Goal: Information Seeking & Learning: Learn about a topic

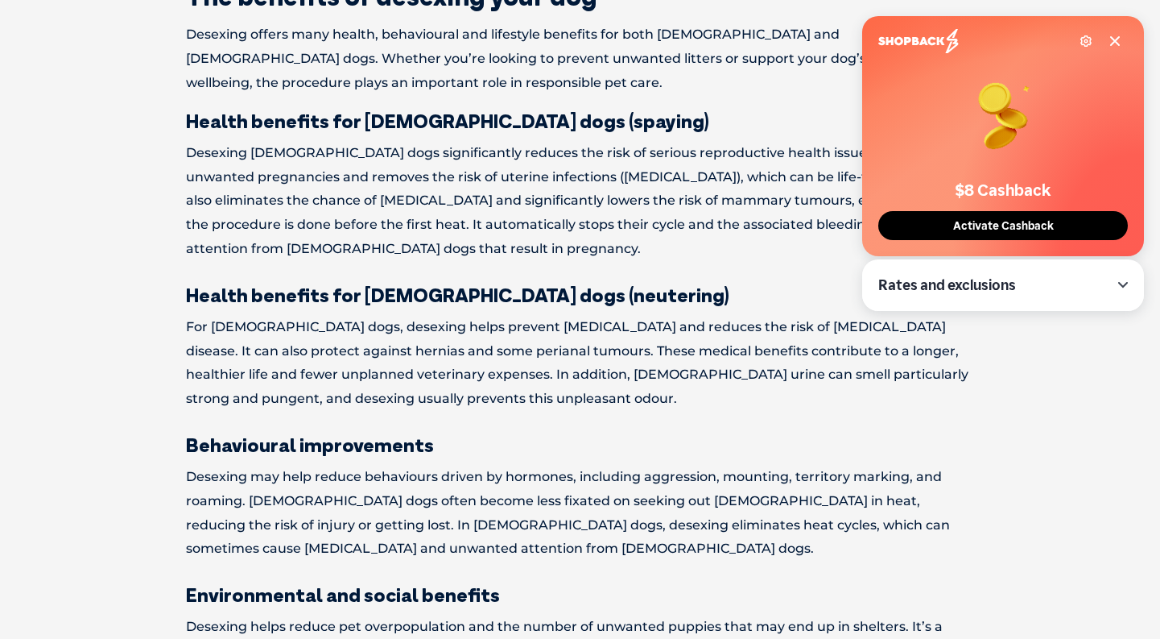
scroll to position [885, 0]
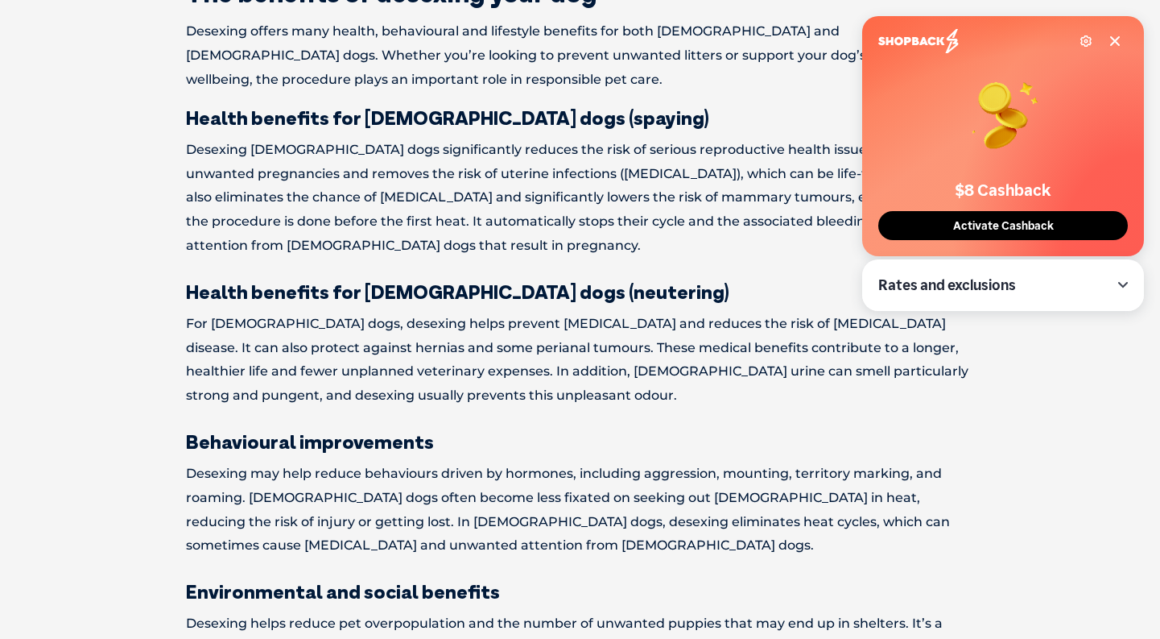
click at [1106, 35] on div "Settings" at bounding box center [1101, 41] width 42 height 13
click at [1119, 43] on icon at bounding box center [1115, 41] width 8 height 8
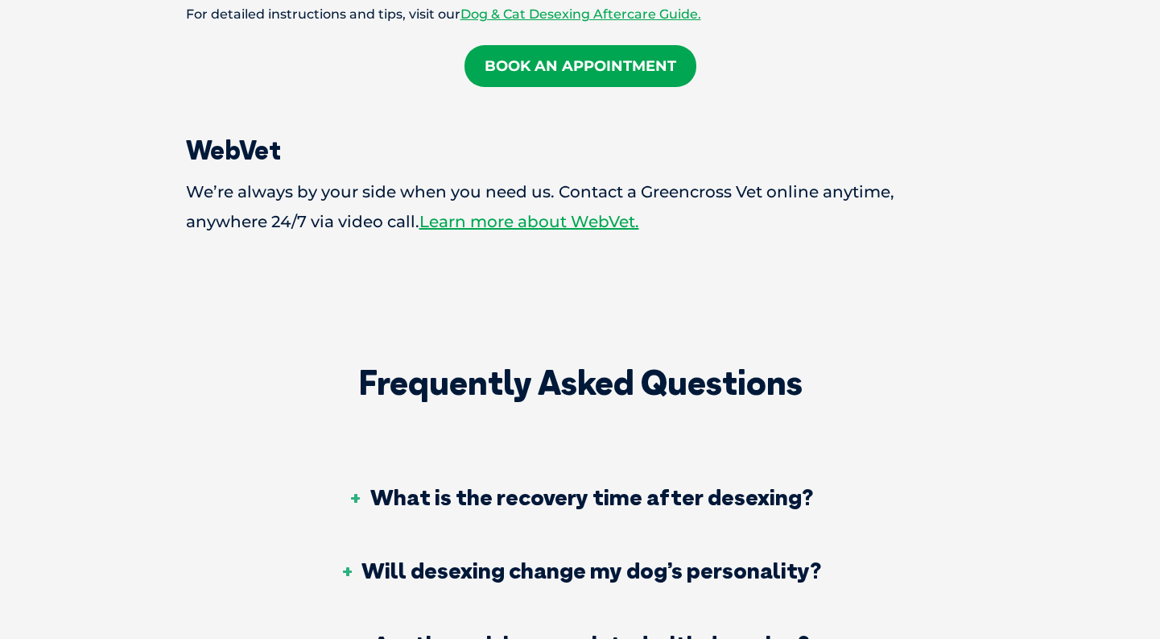
scroll to position [3074, 0]
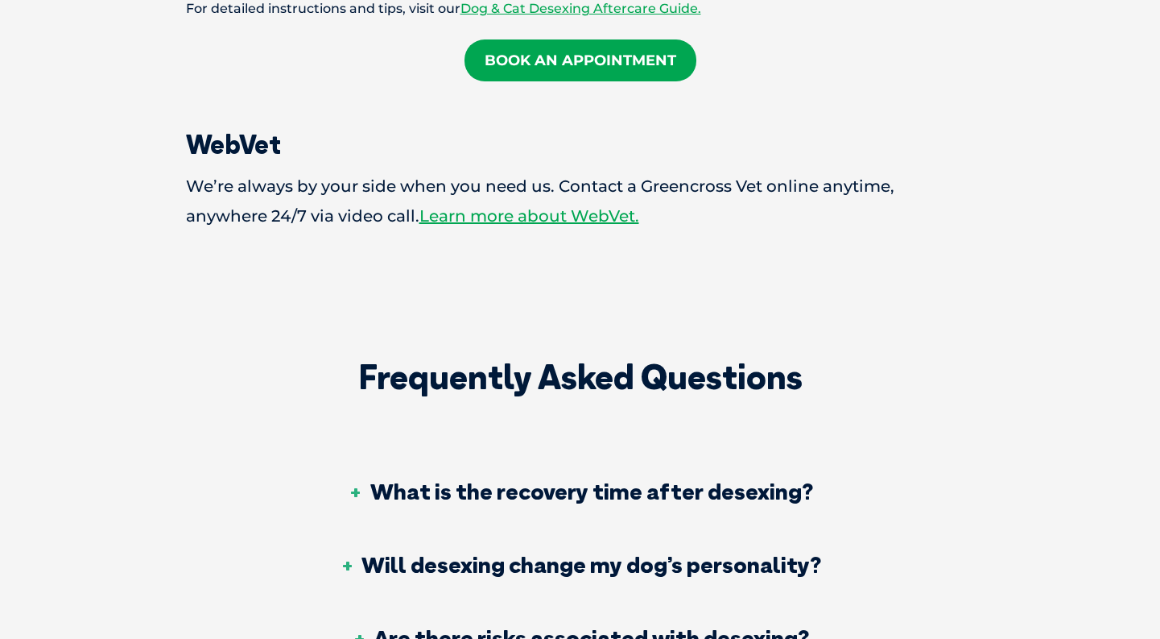
click at [744, 480] on h3 "What is the recovery time after desexing?" at bounding box center [580, 491] width 465 height 23
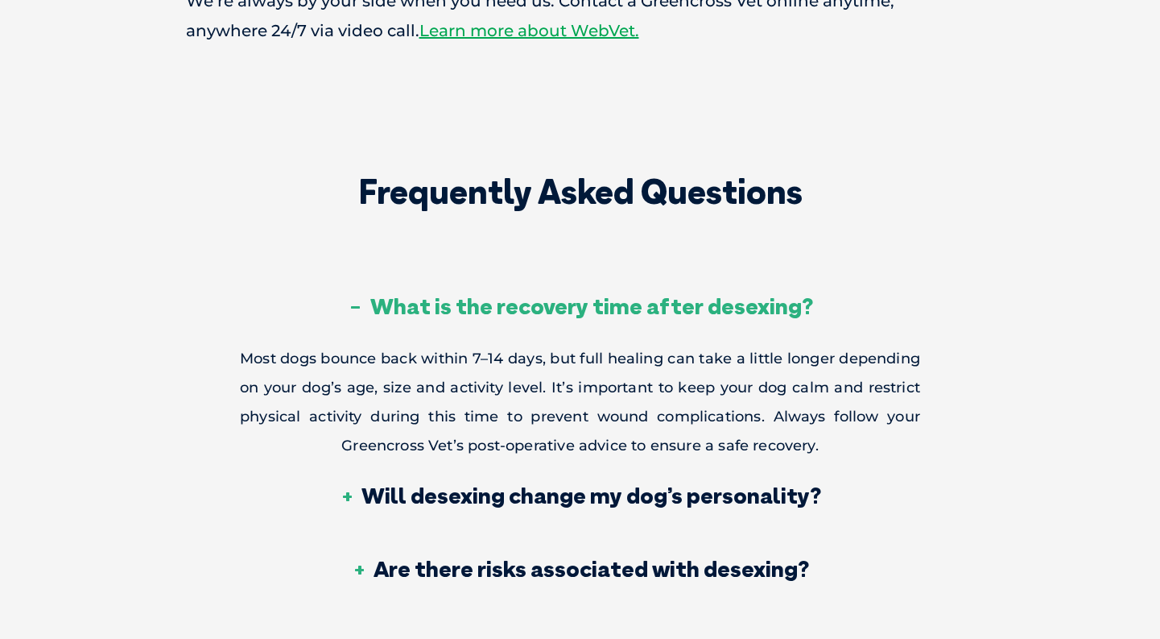
scroll to position [3264, 0]
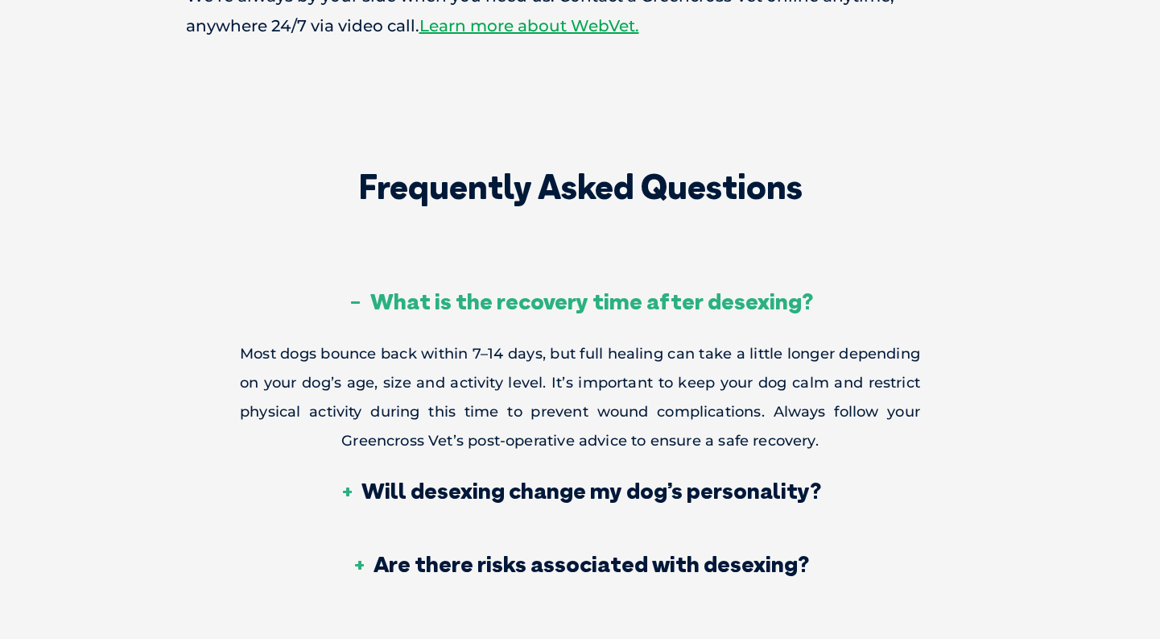
click at [729, 552] on h3 "Are there risks associated with desexing?" at bounding box center [580, 563] width 458 height 23
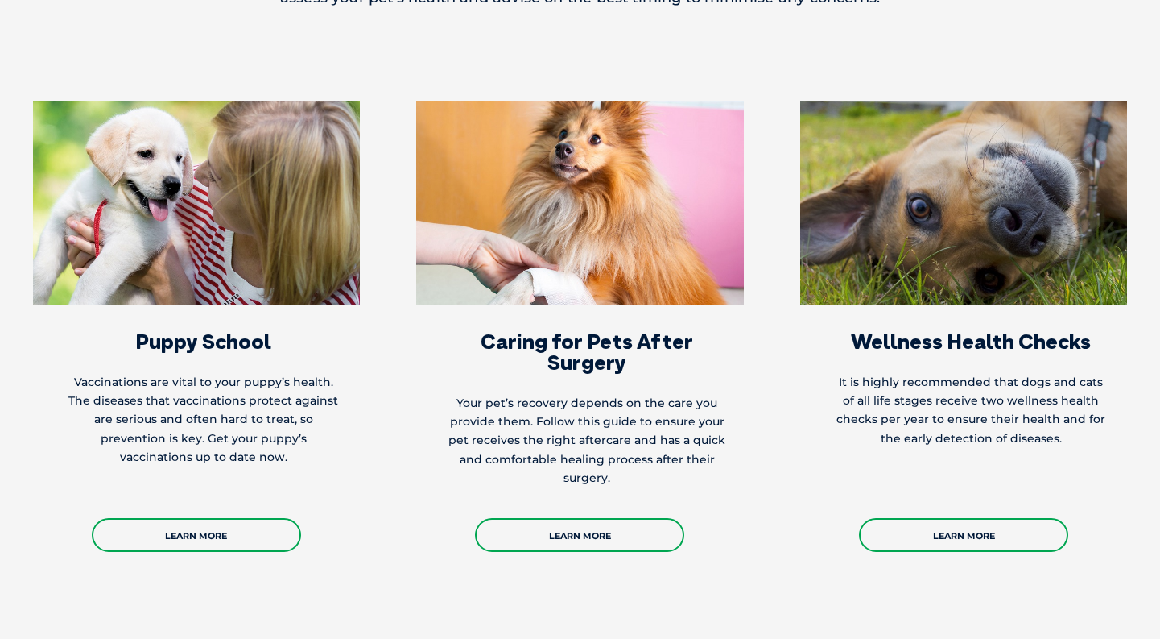
scroll to position [3903, 0]
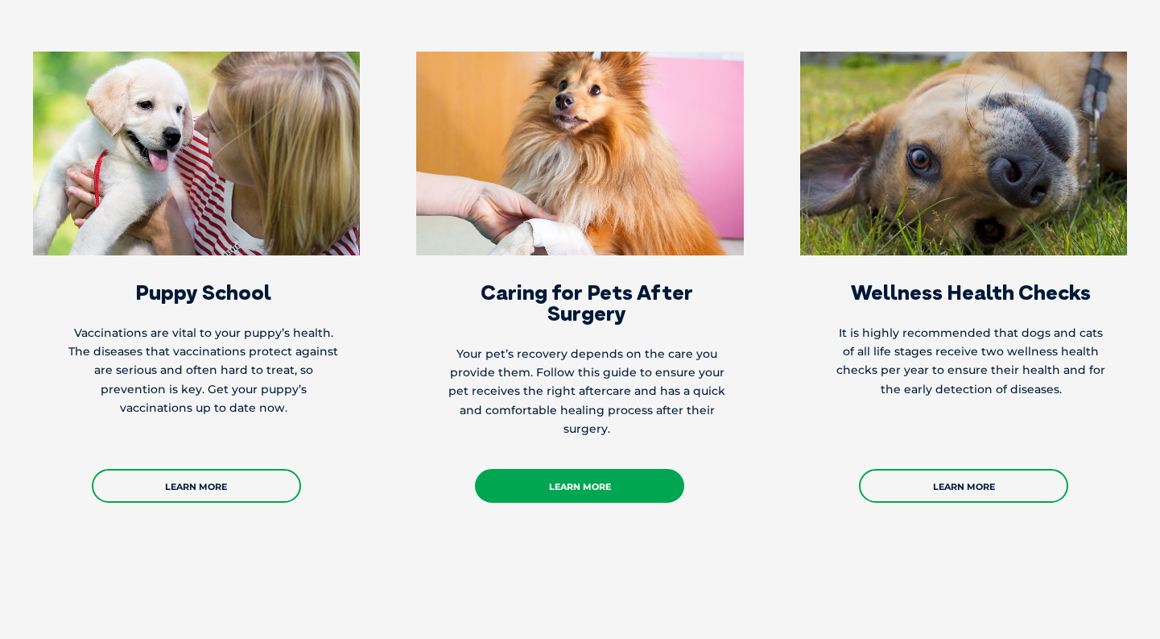
click at [604, 469] on link "Learn More" at bounding box center [579, 486] width 209 height 34
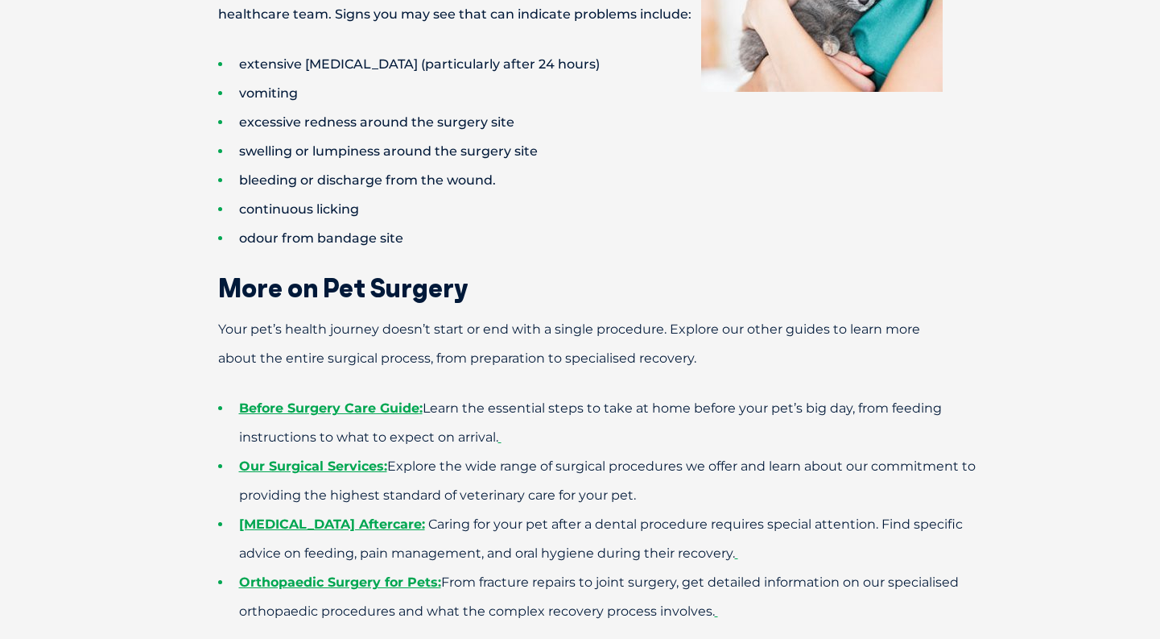
scroll to position [2939, 0]
